Goal: Transaction & Acquisition: Purchase product/service

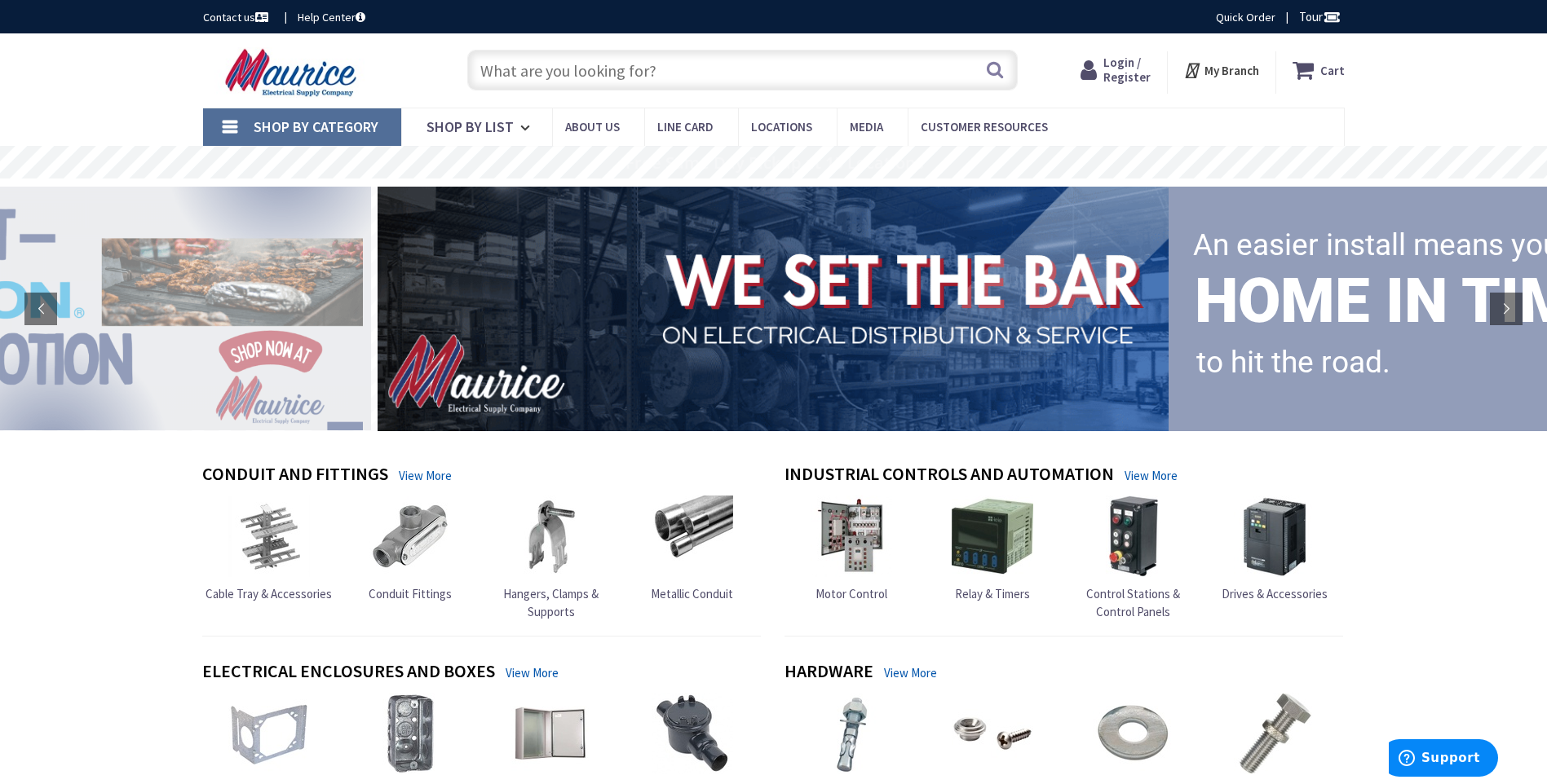
click at [1108, 76] on span "Login / Register" at bounding box center [1126, 69] width 47 height 30
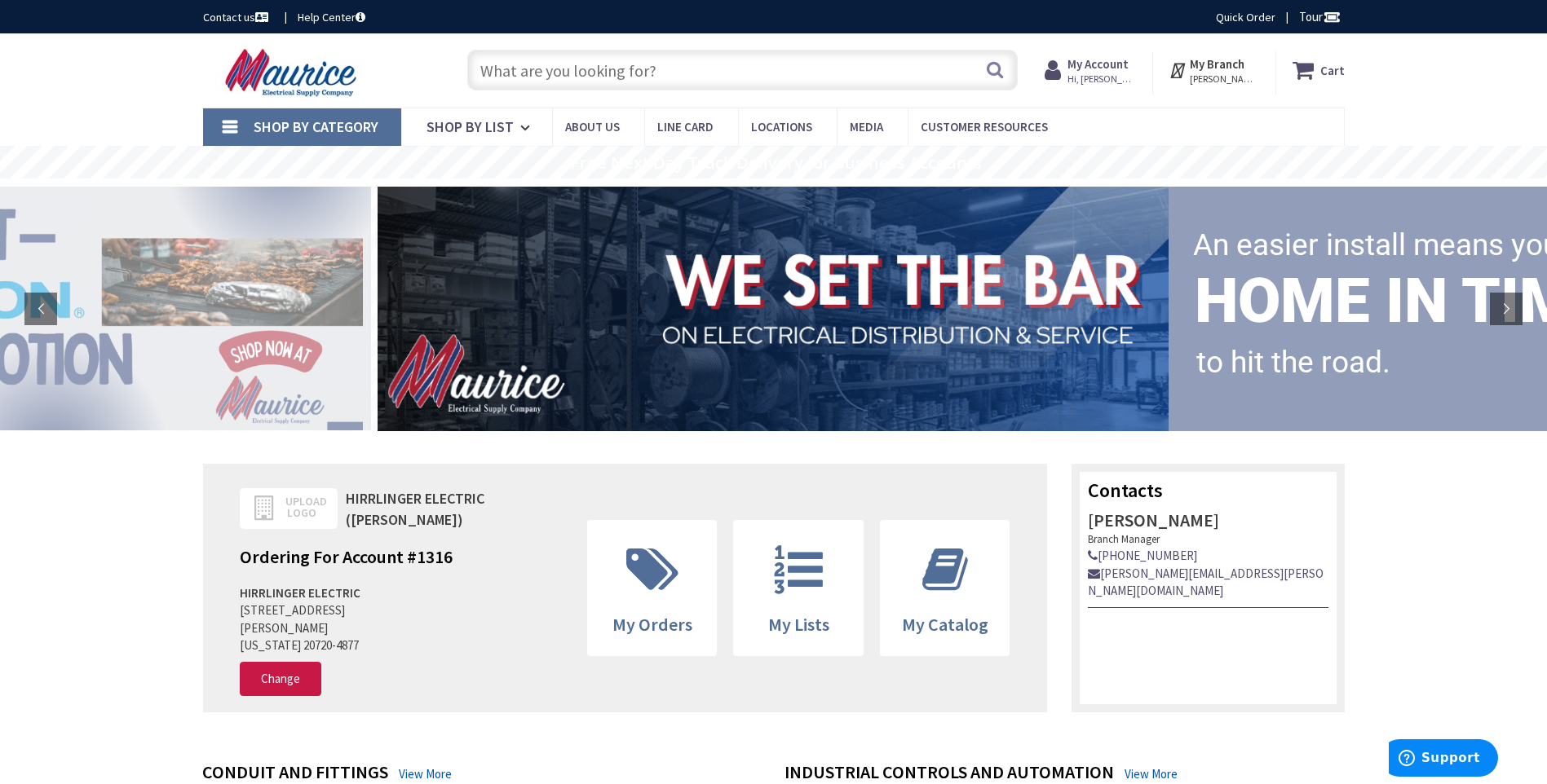
click at [862, 77] on input "text" at bounding box center [742, 69] width 550 height 40
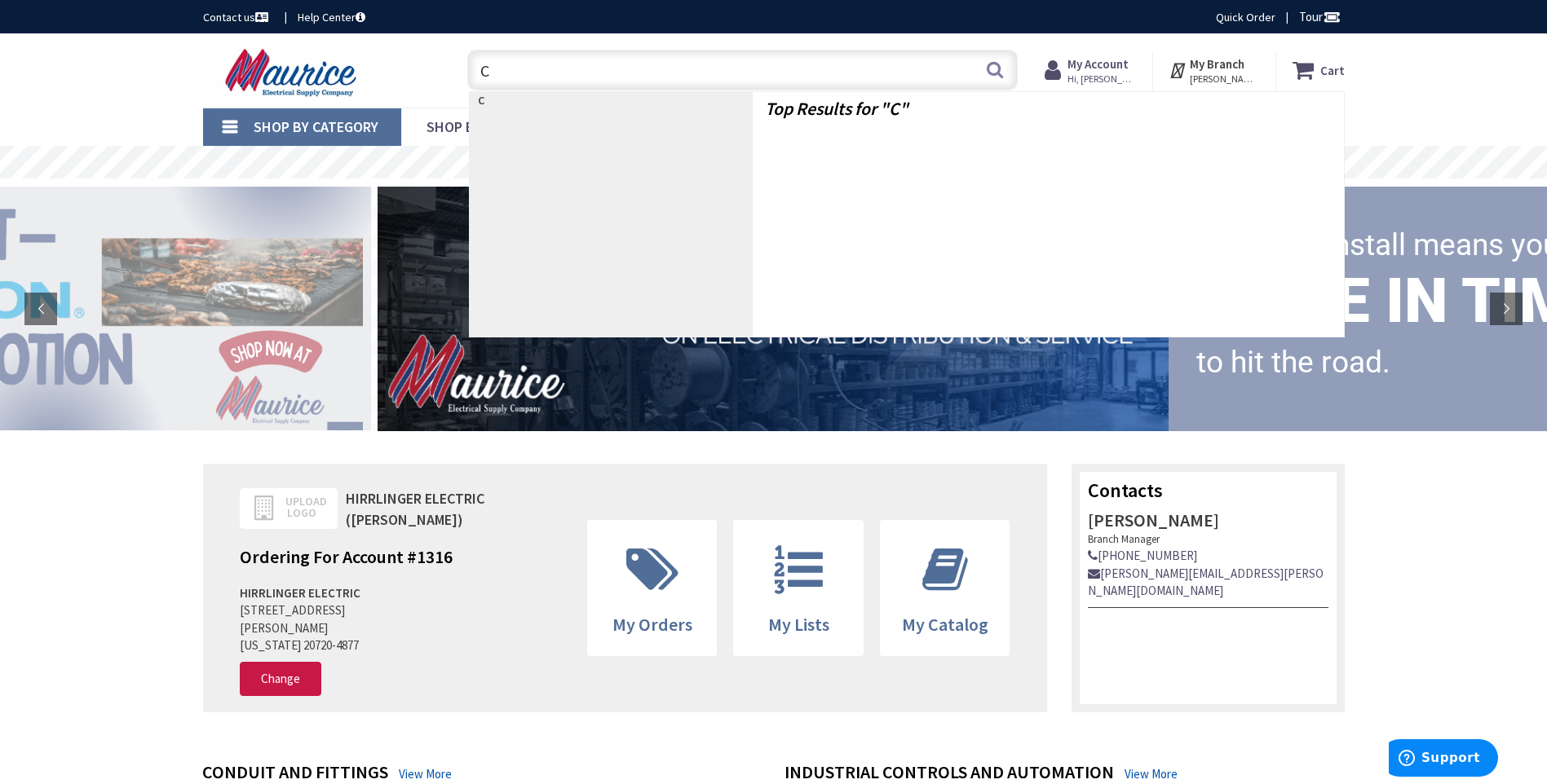
type input "C*"
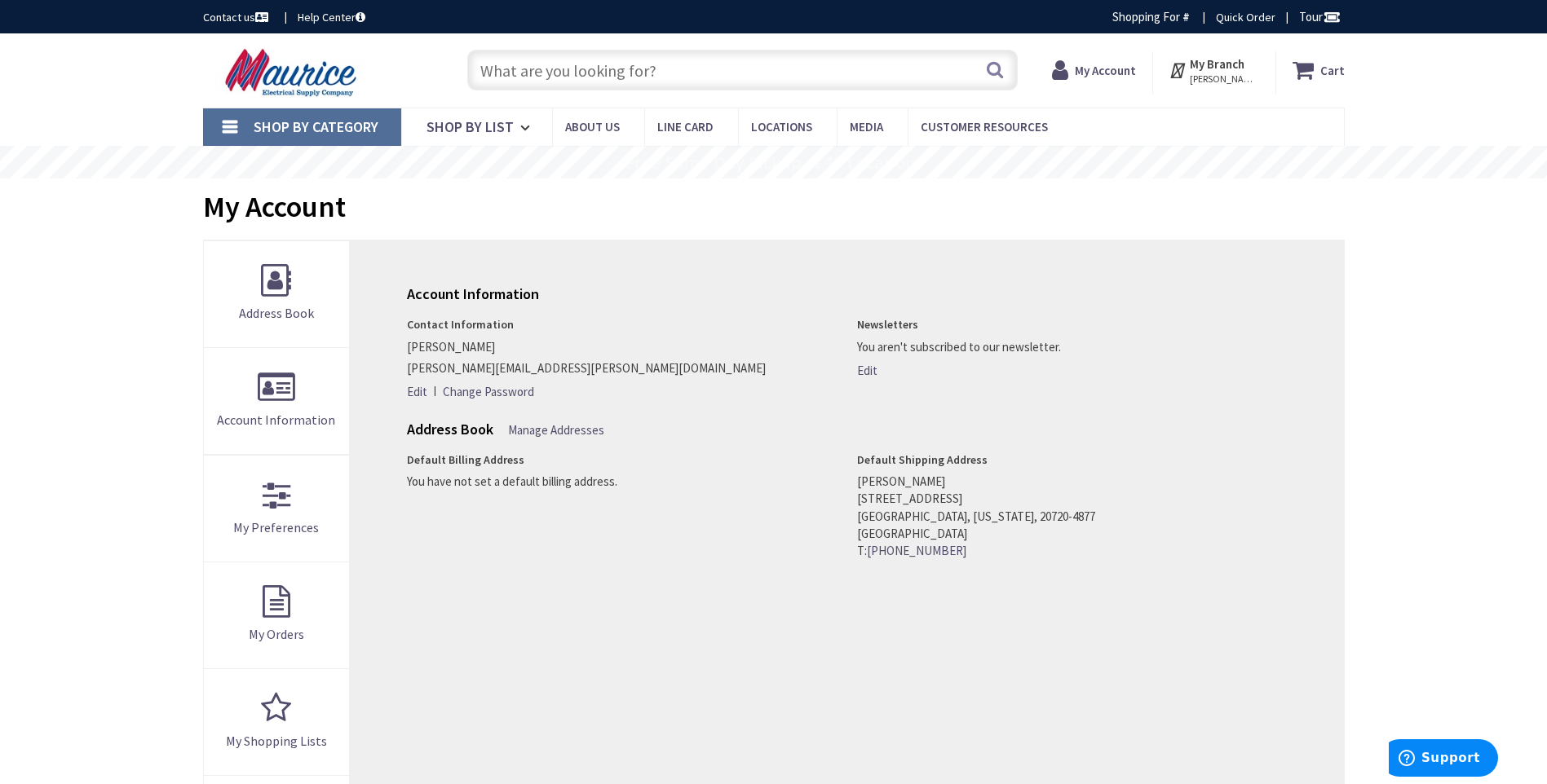
click at [684, 69] on input "text" at bounding box center [742, 69] width 550 height 40
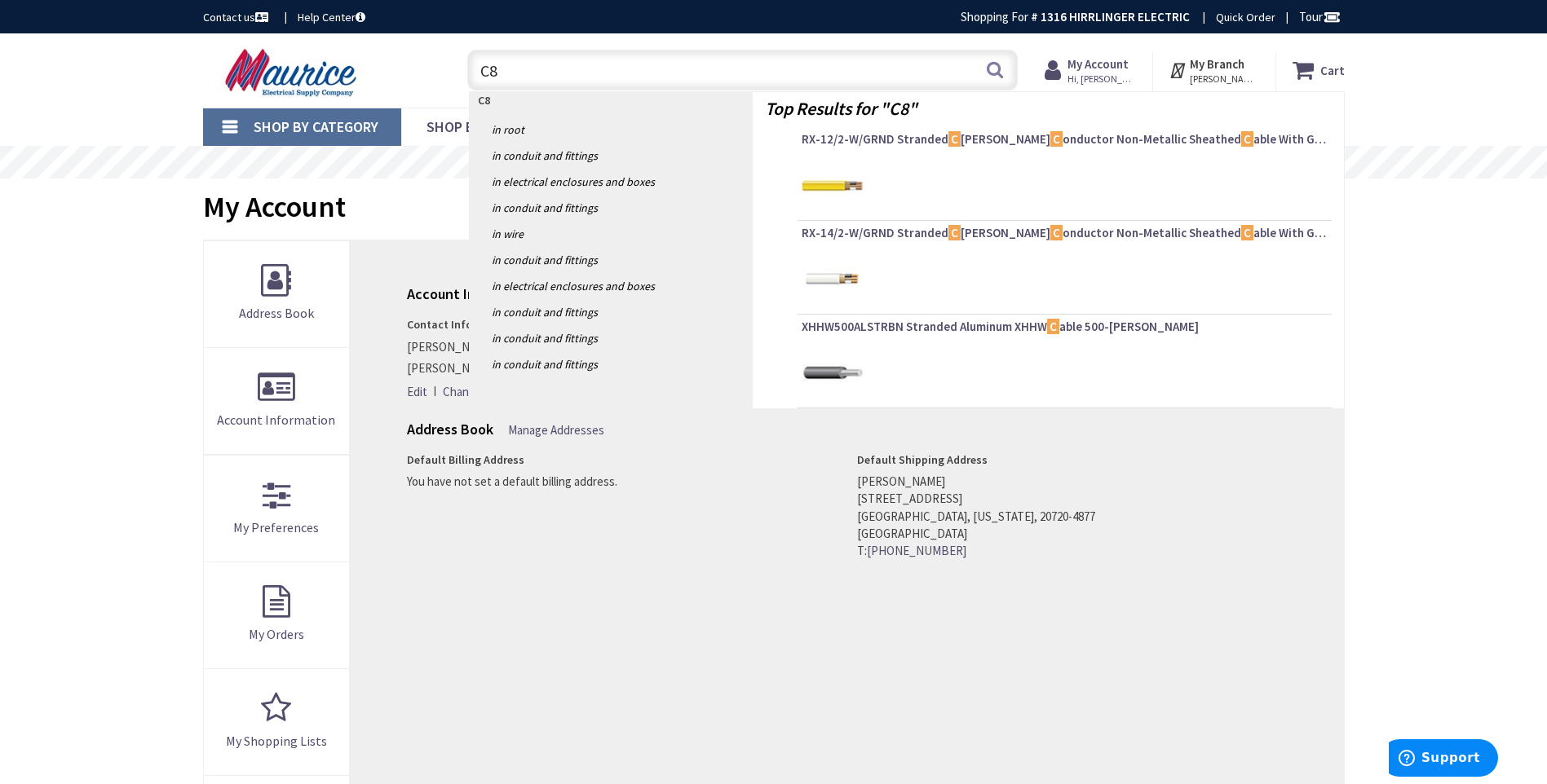
type input "C8A"
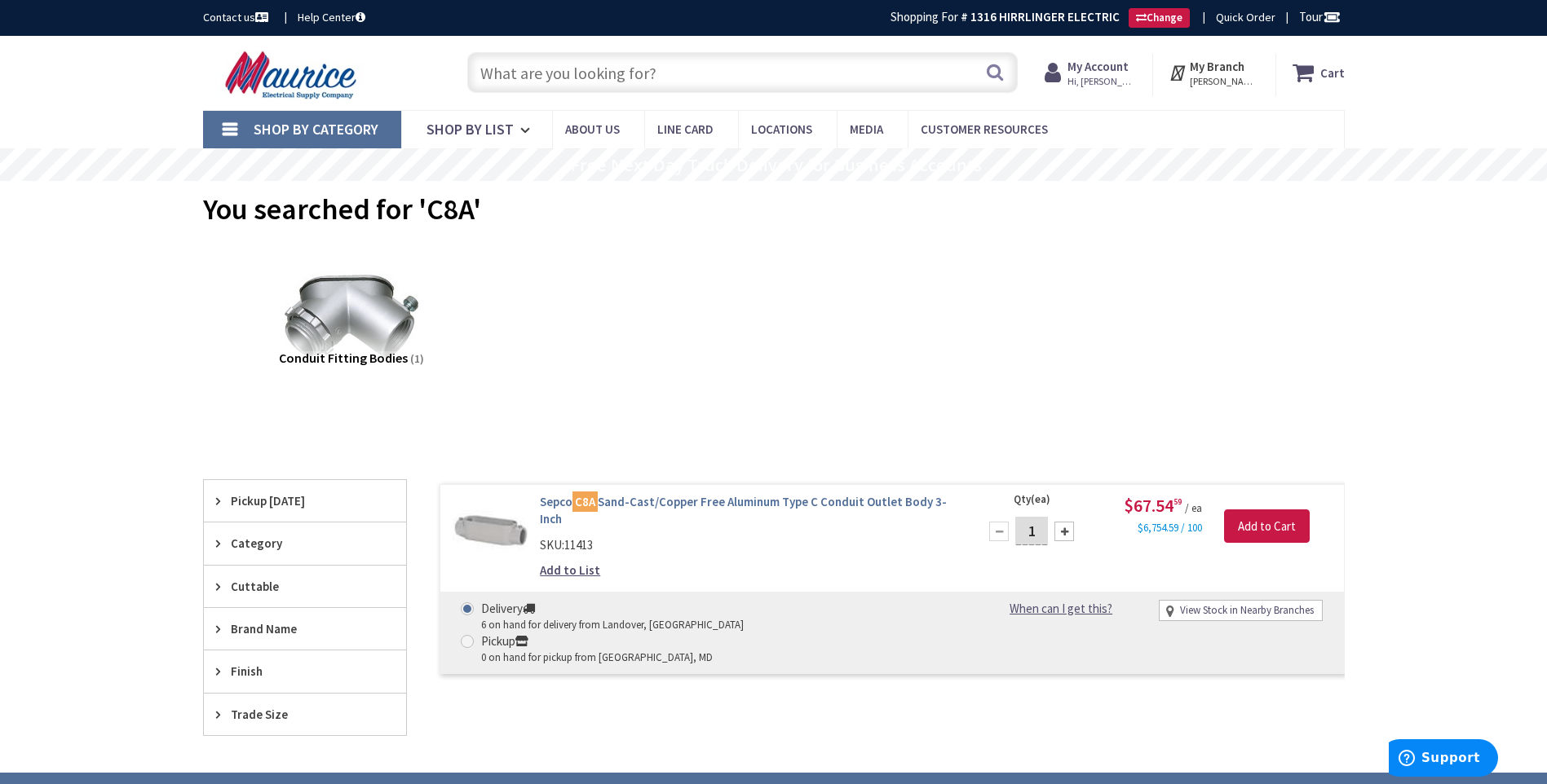
scroll to position [244, 0]
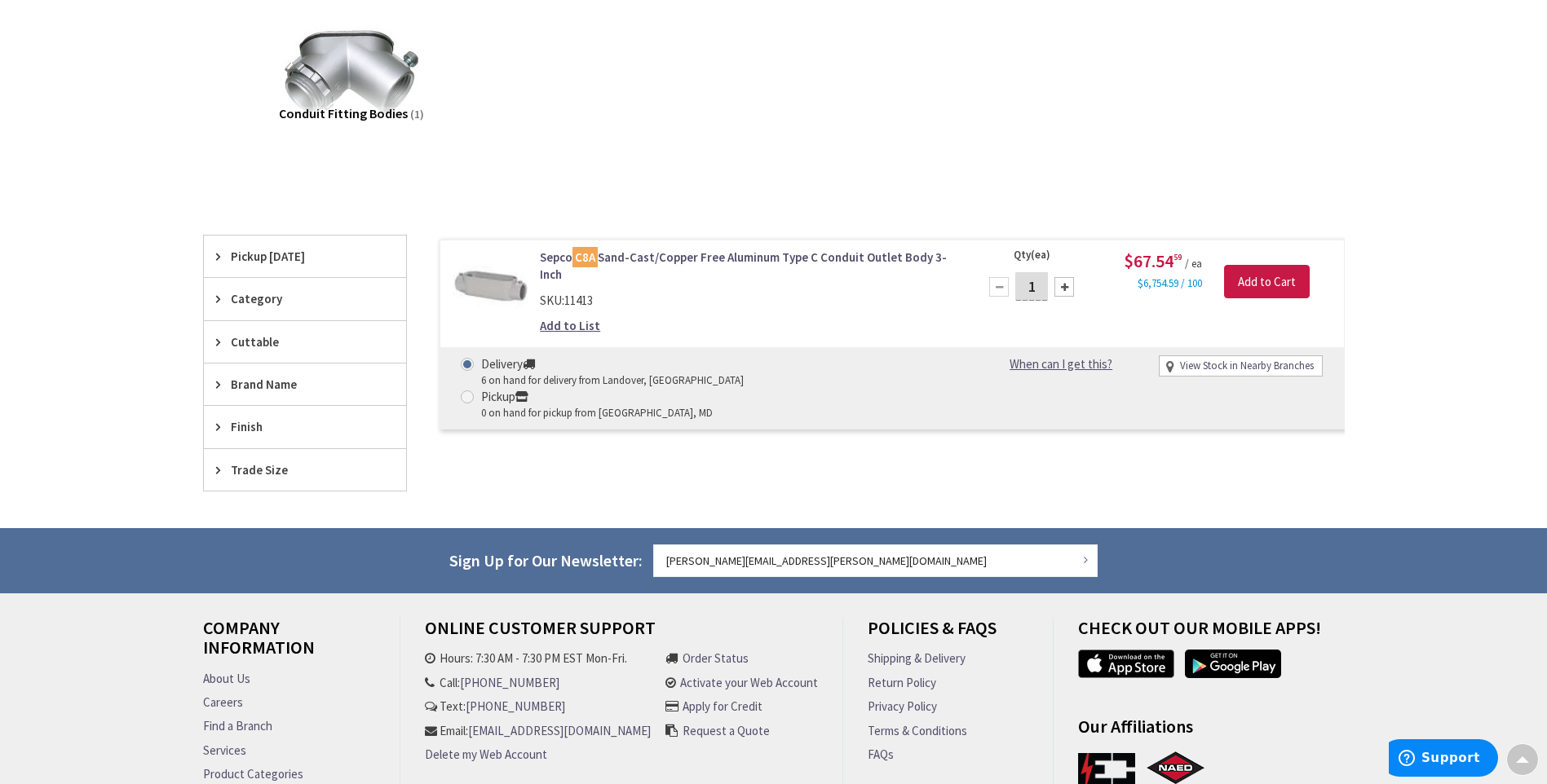
click at [715, 258] on link "Sepco C8A Sand-Cast/Copper Free Aluminum Type C Conduit Outlet Body 3-Inch" at bounding box center [748, 266] width 415 height 35
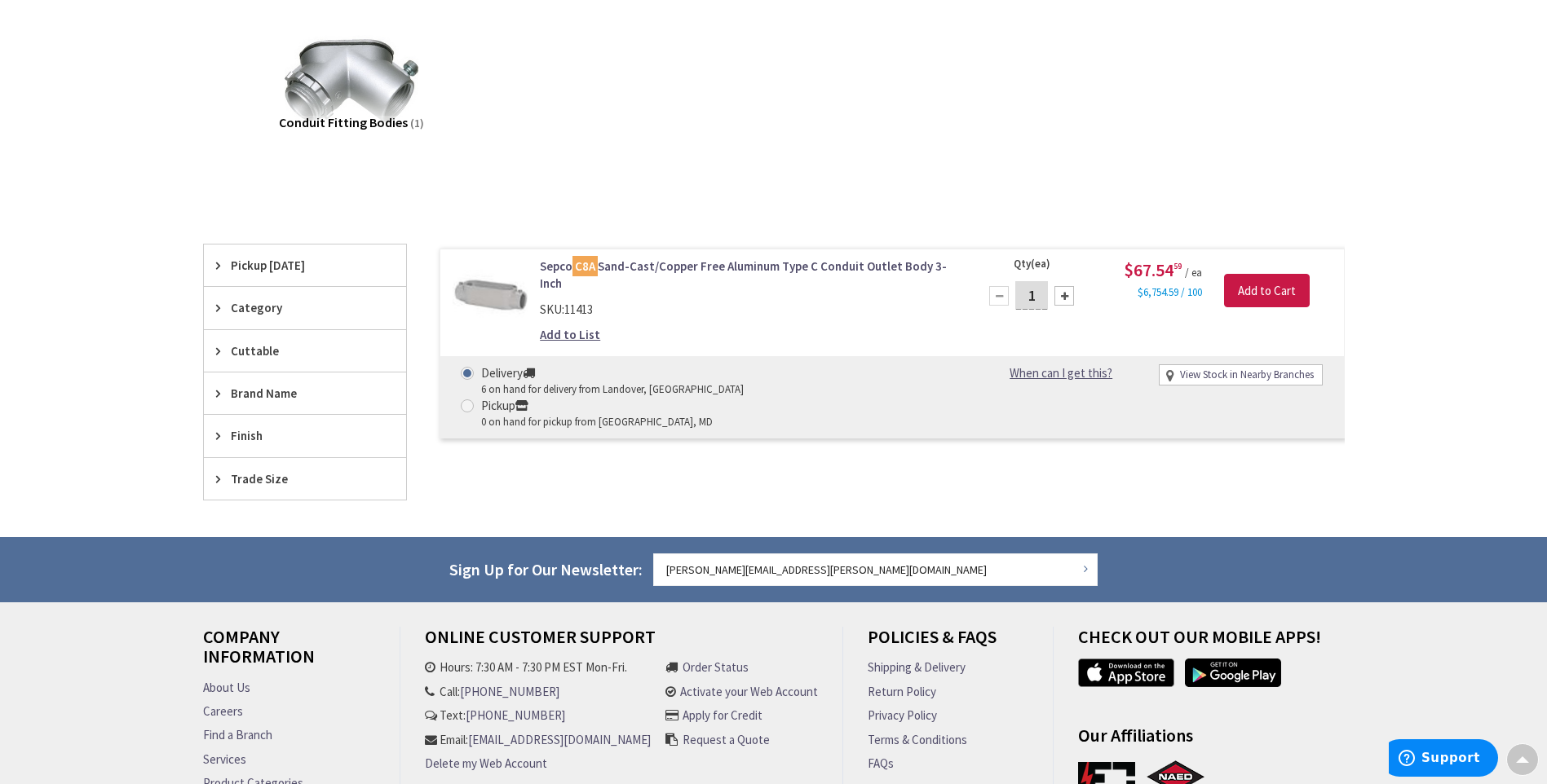
scroll to position [45, 0]
